Goal: Navigation & Orientation: Find specific page/section

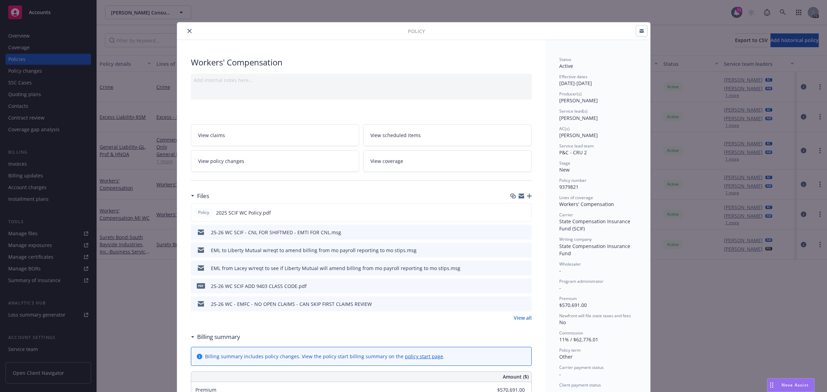
click at [188, 30] on icon "close" at bounding box center [190, 31] width 4 height 4
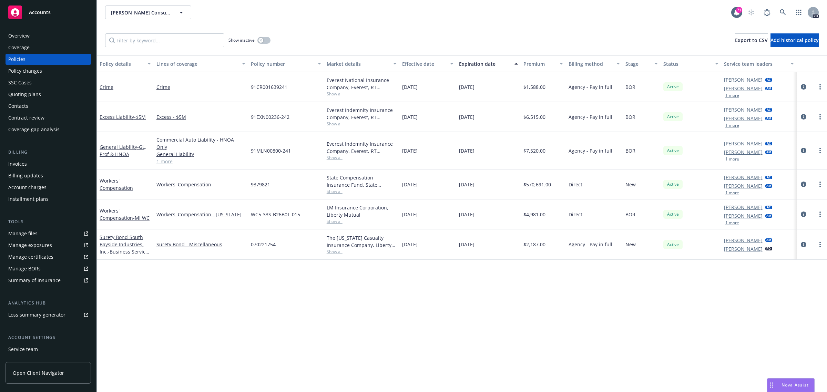
click at [40, 10] on span "Accounts" at bounding box center [40, 13] width 22 height 6
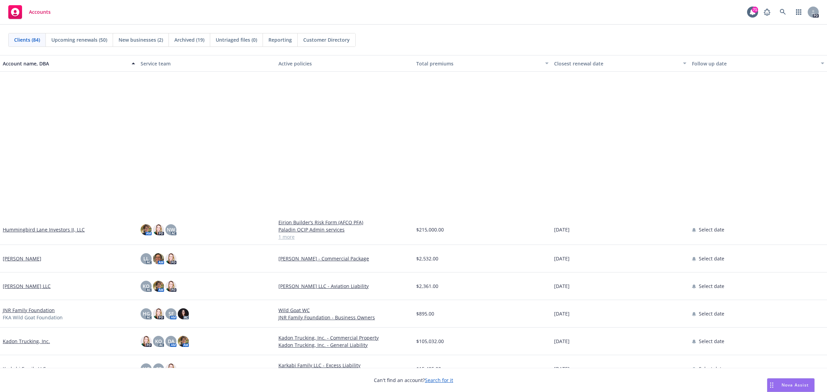
scroll to position [1207, 0]
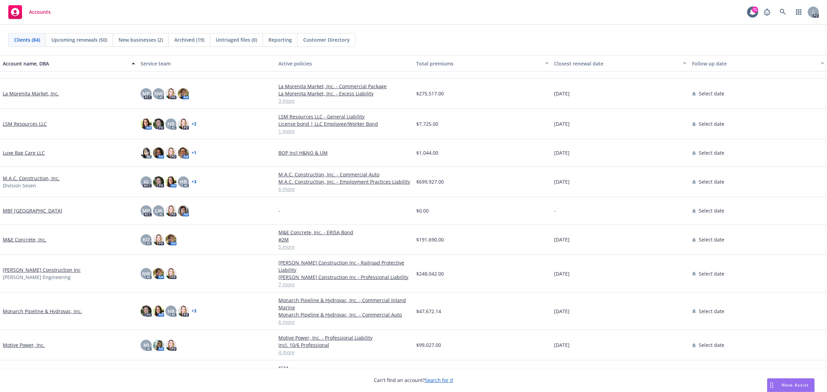
click at [23, 312] on link "Monarch Pipeline & Hydrovac, Inc." at bounding box center [42, 311] width 79 height 7
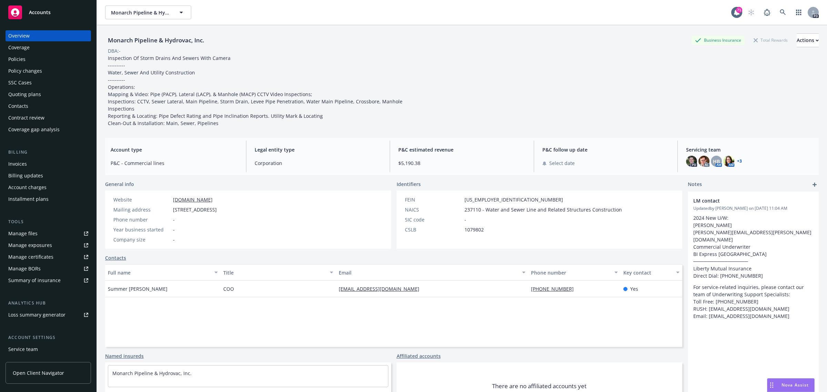
click at [20, 59] on div "Policies" at bounding box center [16, 59] width 17 height 11
